Goal: Task Accomplishment & Management: Manage account settings

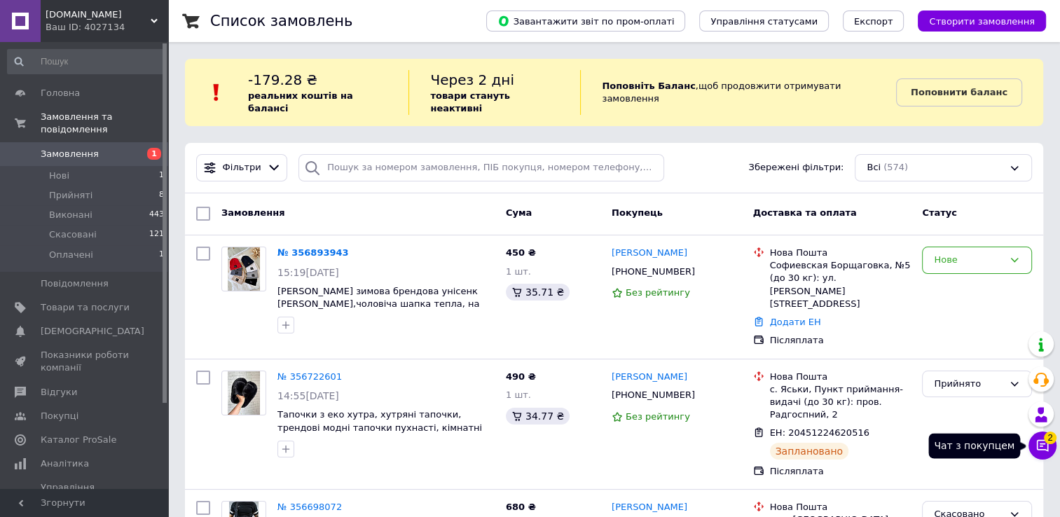
click at [1051, 449] on button "Чат з покупцем 2" at bounding box center [1043, 446] width 28 height 28
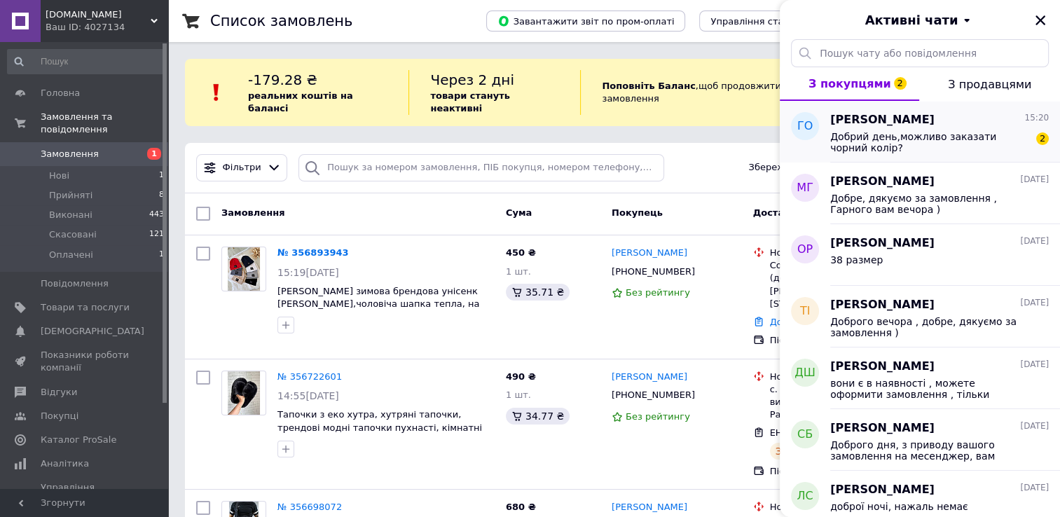
click at [942, 146] on span "Добрий день,можливо заказати чорний колір?" at bounding box center [929, 142] width 199 height 22
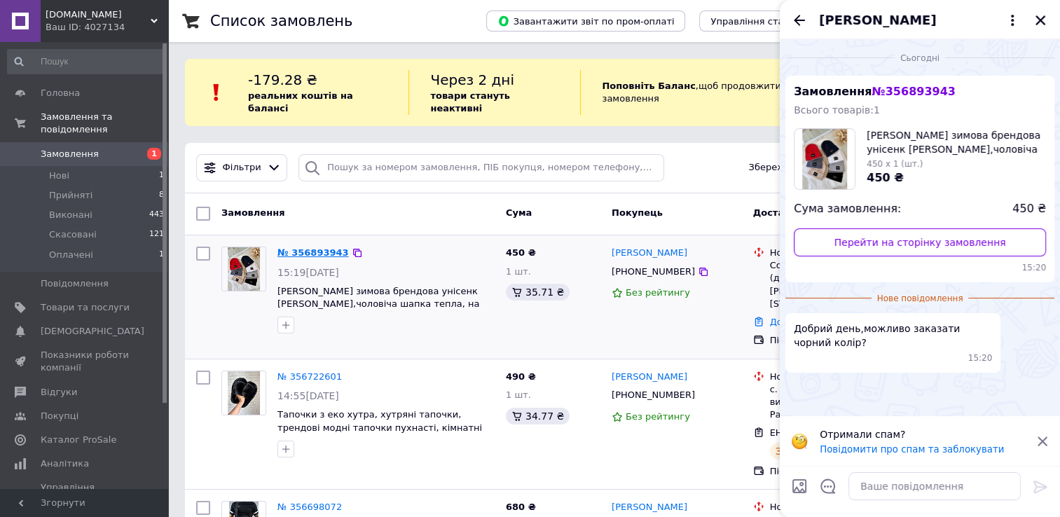
click at [309, 247] on link "№ 356893943" at bounding box center [313, 252] width 71 height 11
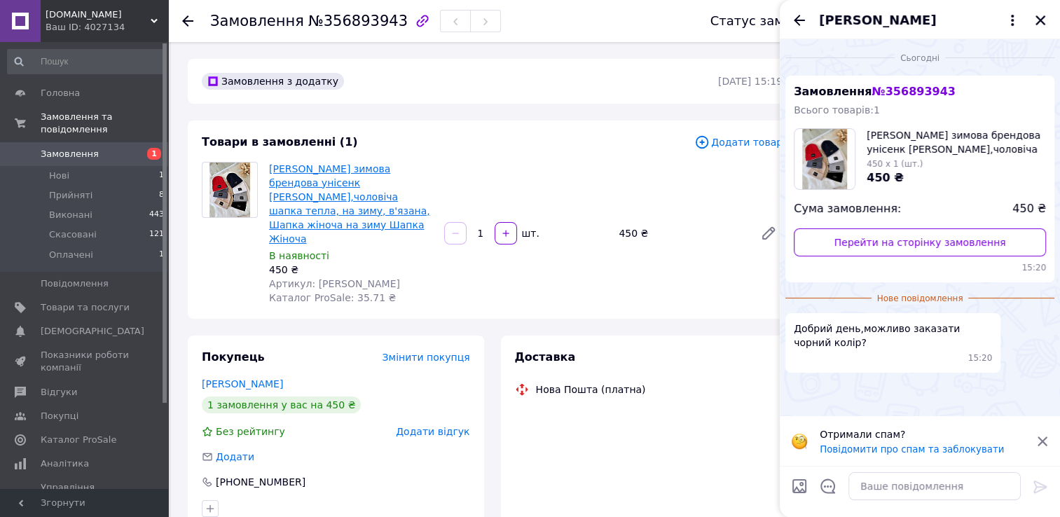
click at [362, 185] on link "[PERSON_NAME] зимова брендова унісенк [PERSON_NAME],чоловіча шапка тепла, на зи…" at bounding box center [349, 203] width 161 height 81
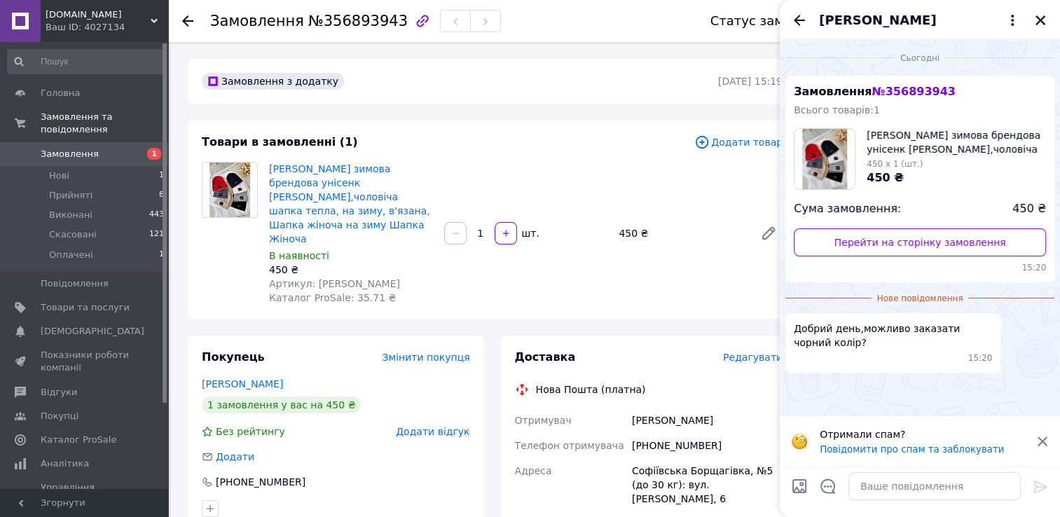
click at [95, 142] on link "Замовлення 1" at bounding box center [86, 154] width 172 height 24
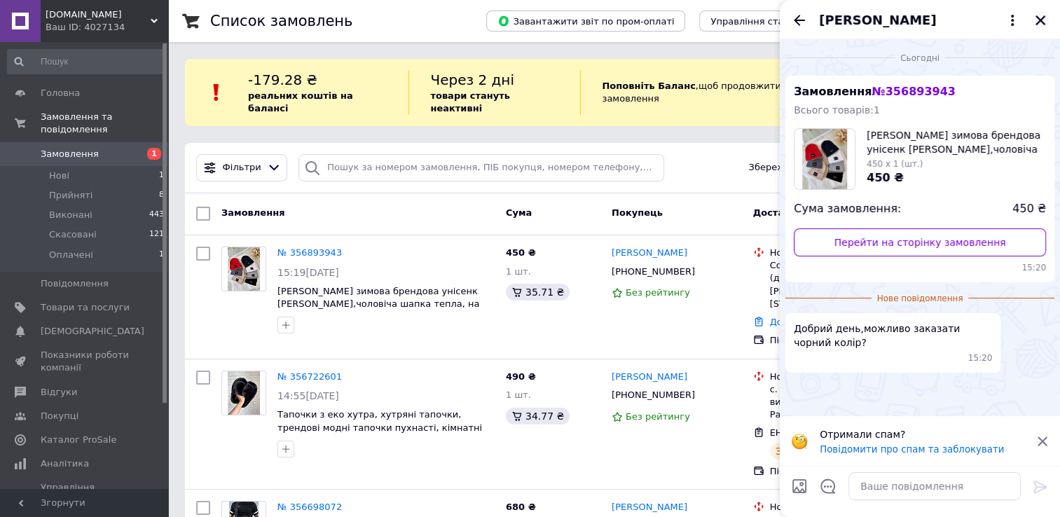
click at [1043, 13] on button "Закрити" at bounding box center [1040, 20] width 17 height 17
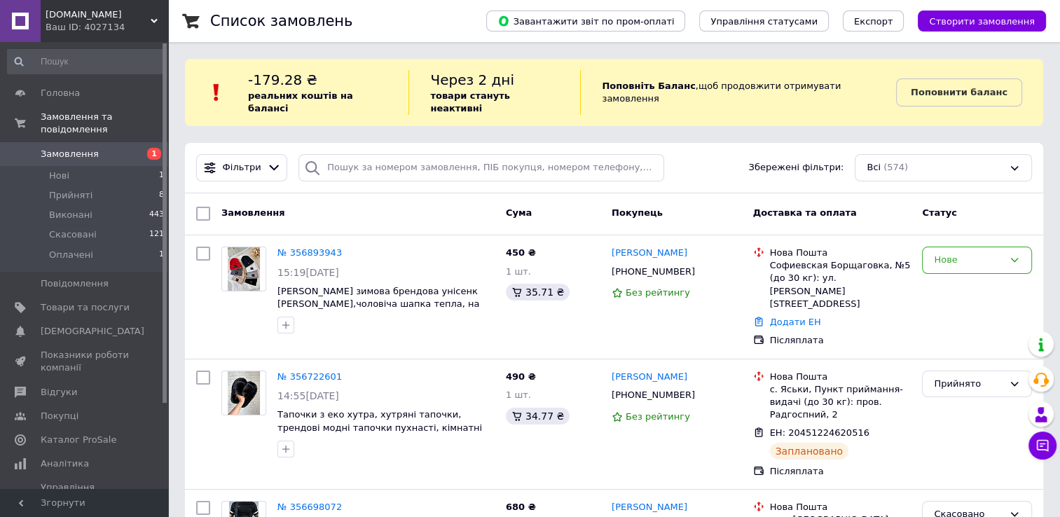
click at [115, 19] on span "[DOMAIN_NAME]" at bounding box center [98, 14] width 105 height 13
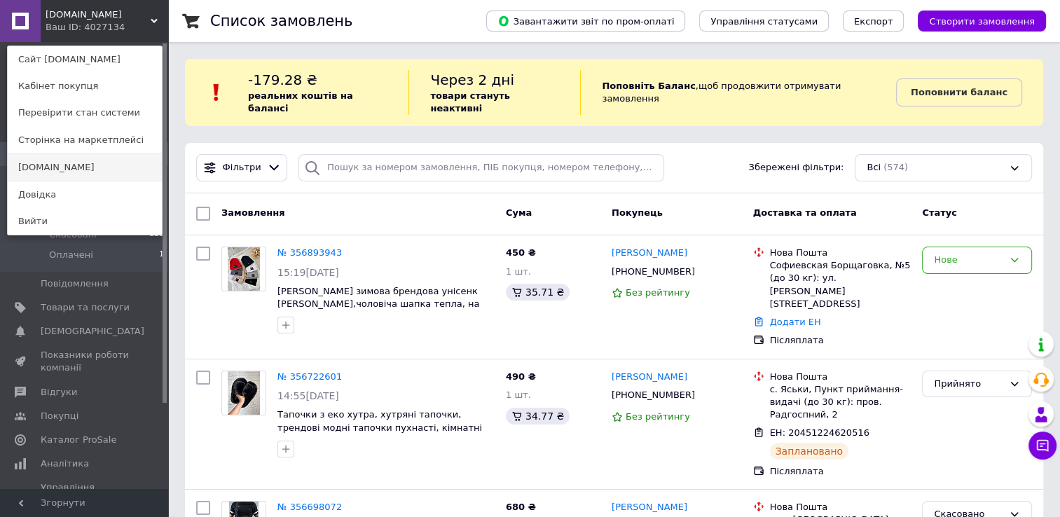
click at [71, 176] on link "[DOMAIN_NAME]" at bounding box center [85, 167] width 154 height 27
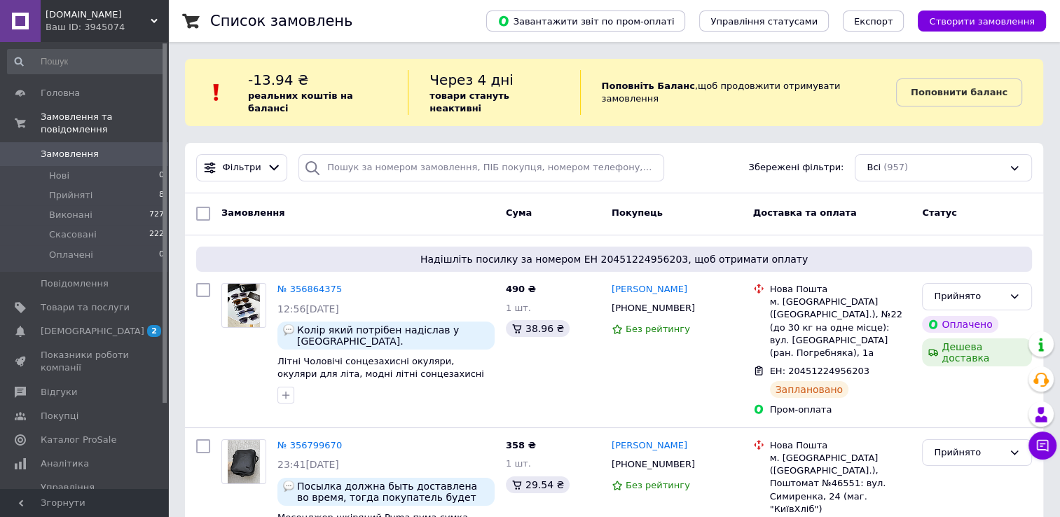
click at [145, 29] on div "Ваш ID: 3945074" at bounding box center [107, 27] width 123 height 13
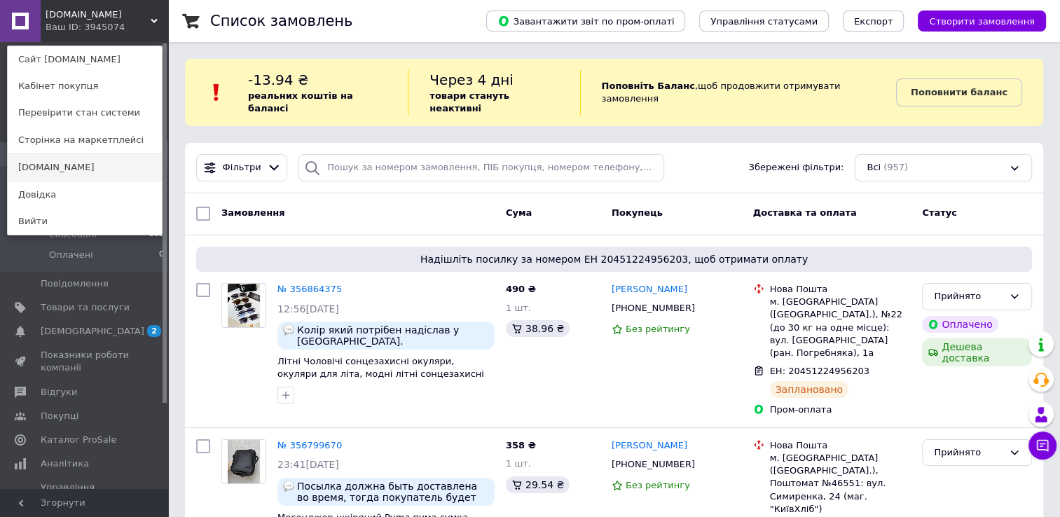
click at [69, 175] on link "[DOMAIN_NAME]" at bounding box center [85, 167] width 154 height 27
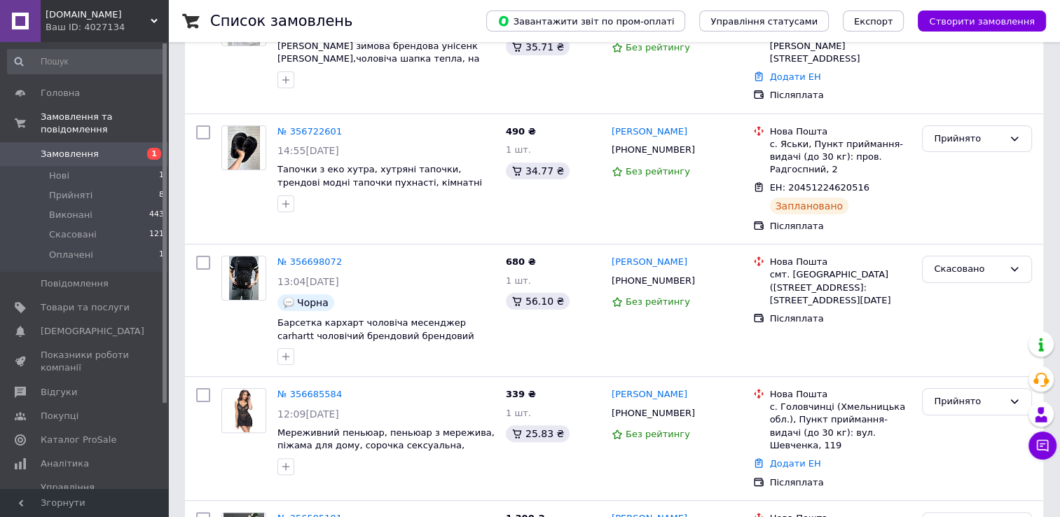
scroll to position [280, 0]
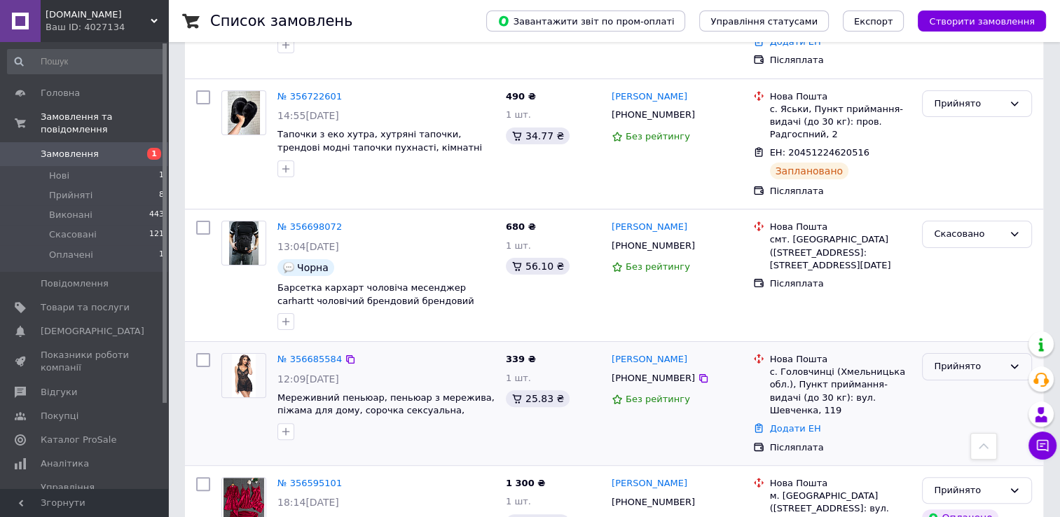
click at [987, 360] on div "Прийнято" at bounding box center [968, 367] width 69 height 15
click at [964, 360] on div "Прийнято" at bounding box center [968, 367] width 69 height 15
click at [948, 360] on div "Прийнято" at bounding box center [968, 367] width 69 height 15
click at [945, 409] on li "Скасовано" at bounding box center [977, 422] width 109 height 26
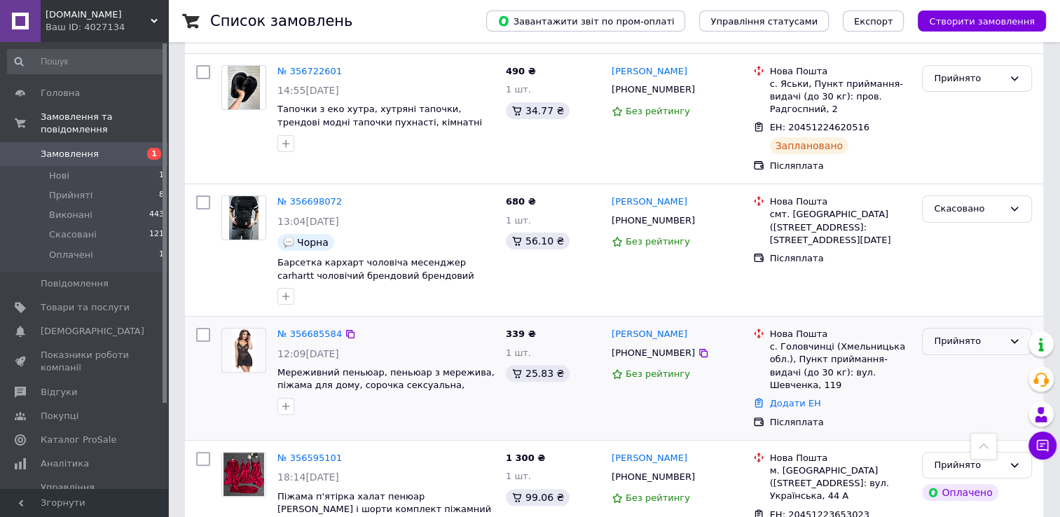
scroll to position [350, 0]
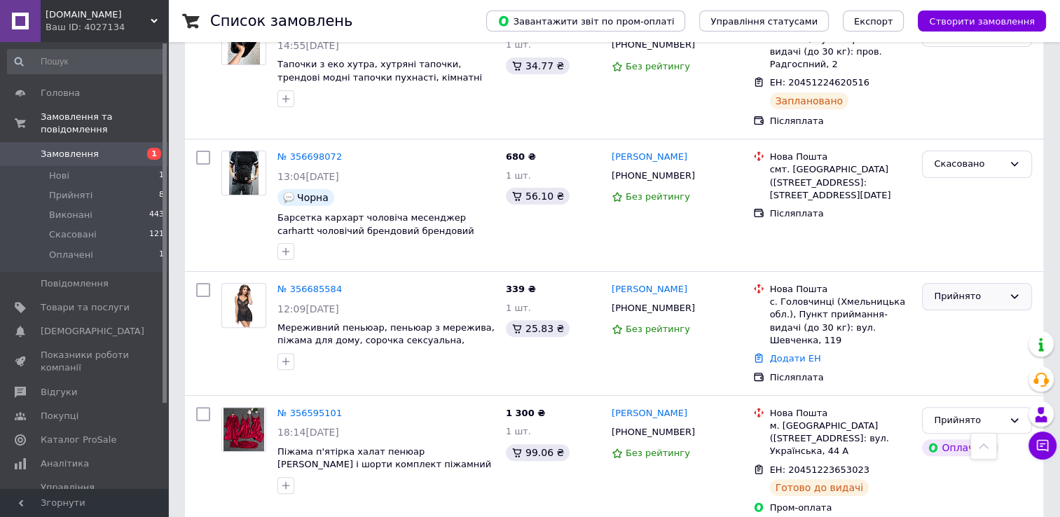
click at [958, 289] on div "Прийнято" at bounding box center [968, 296] width 69 height 15
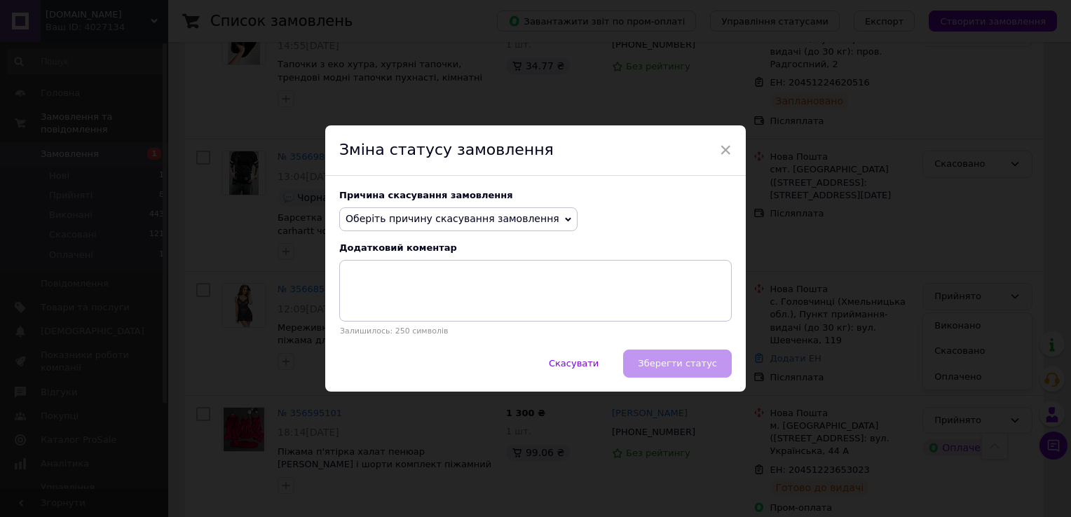
click at [480, 207] on div "Причина скасування замовлення Оберіть причину скасування замовлення Немає в ная…" at bounding box center [535, 263] width 420 height 174
click at [479, 217] on span "Оберіть причину скасування замовлення" at bounding box center [453, 218] width 214 height 11
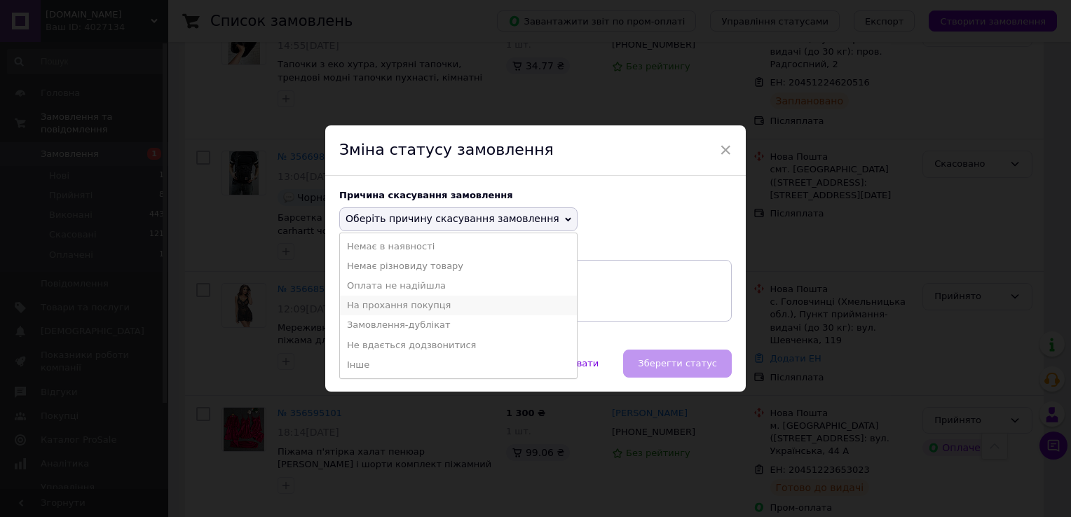
click at [406, 307] on li "На прохання покупця" at bounding box center [458, 306] width 237 height 20
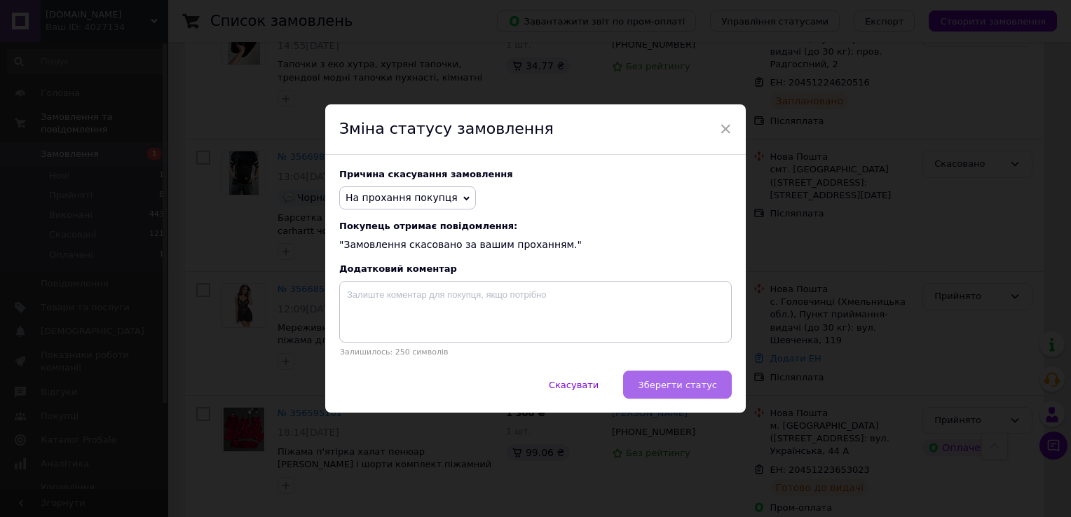
click at [702, 383] on span "Зберегти статус" at bounding box center [677, 385] width 79 height 11
